Goal: Task Accomplishment & Management: Manage account settings

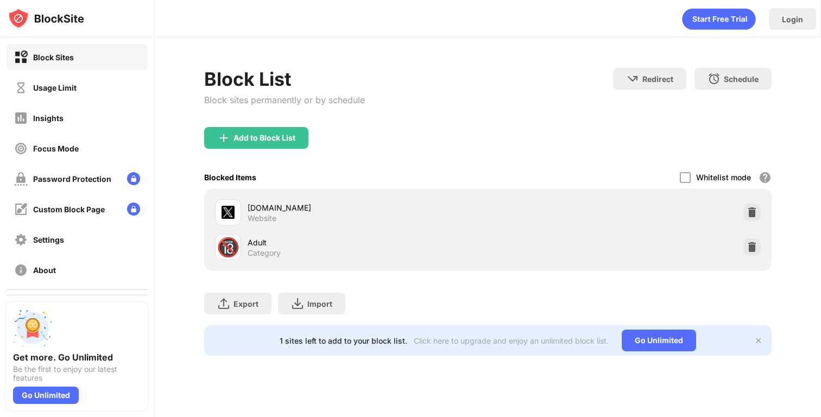
click at [249, 148] on div "Add to Block List" at bounding box center [256, 138] width 104 height 22
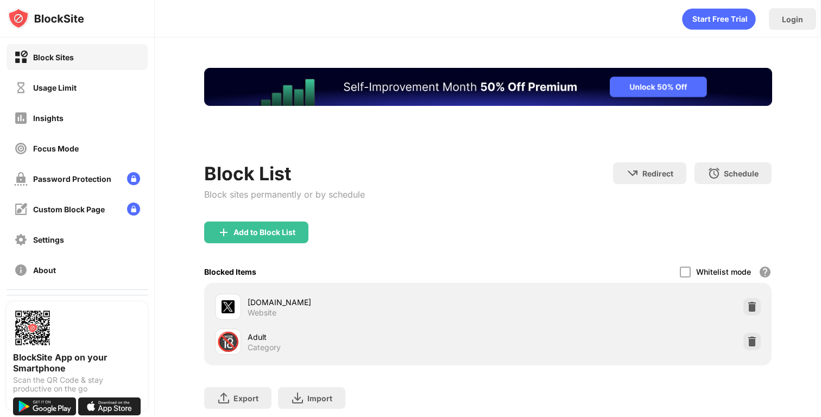
click at [260, 106] on html at bounding box center [488, 87] width 568 height 38
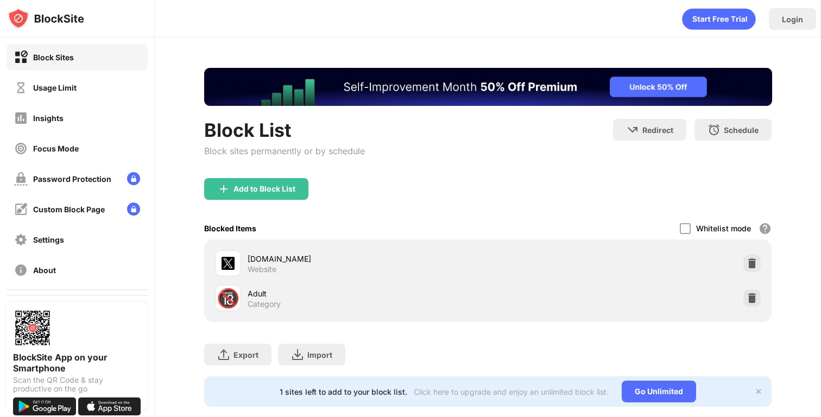
click at [260, 244] on div "x.com Website 🔞 Adult Category" at bounding box center [488, 280] width 568 height 83
click at [260, 178] on div "Add to Block List" at bounding box center [256, 189] width 104 height 22
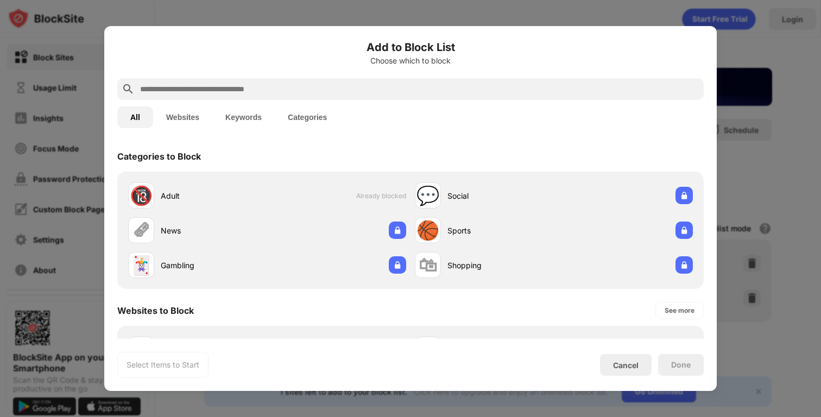
click at [259, 89] on input "text" at bounding box center [419, 89] width 560 height 13
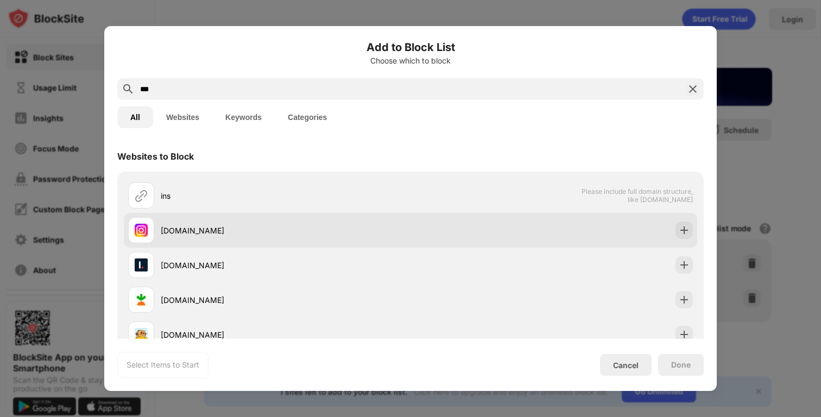
type input "***"
click at [273, 228] on div "instagram.com" at bounding box center [286, 230] width 250 height 11
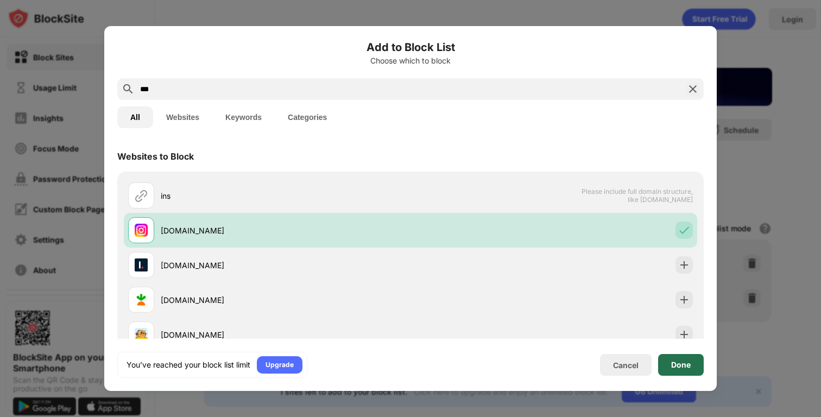
click at [682, 357] on div "Done" at bounding box center [681, 365] width 46 height 22
